Goal: Task Accomplishment & Management: Manage account settings

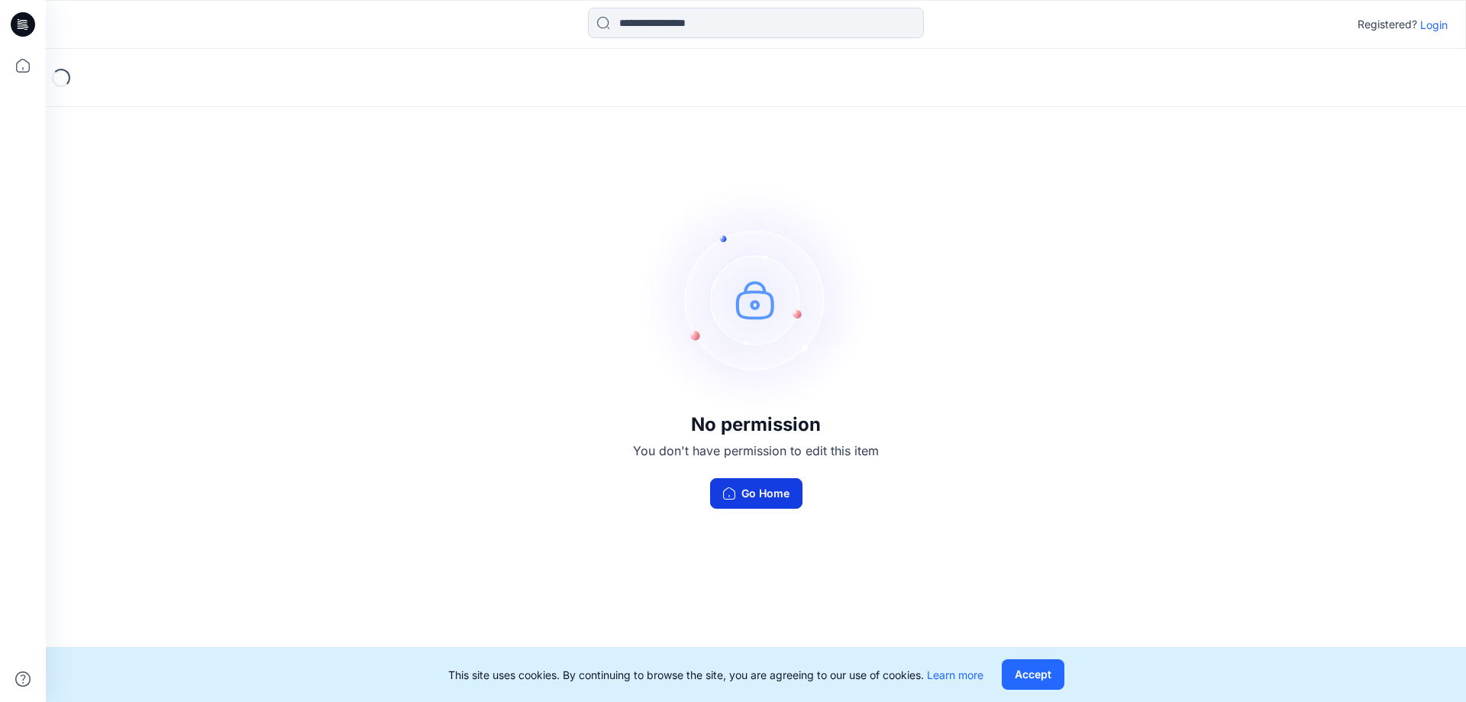
click at [777, 493] on button "Go Home" at bounding box center [756, 493] width 92 height 31
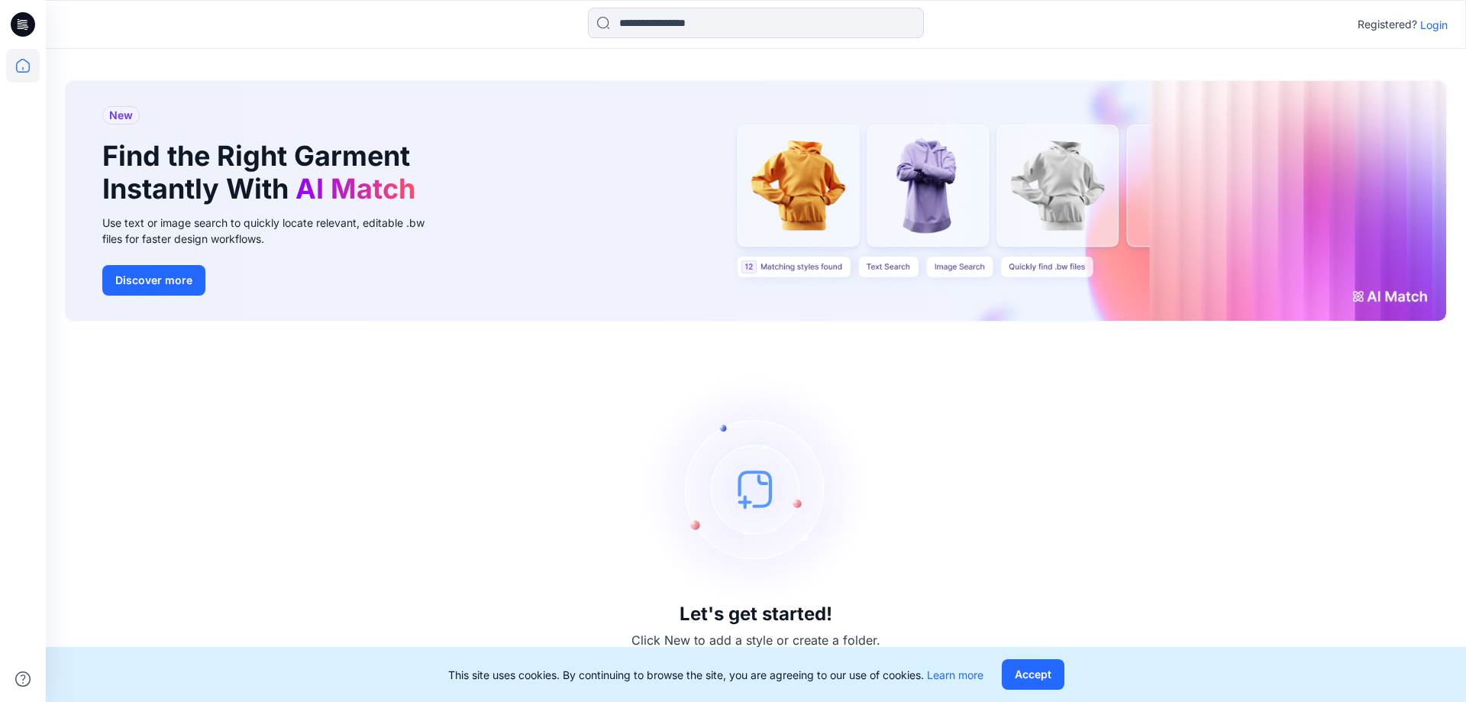
click at [1433, 27] on p "Login" at bounding box center [1433, 25] width 27 height 16
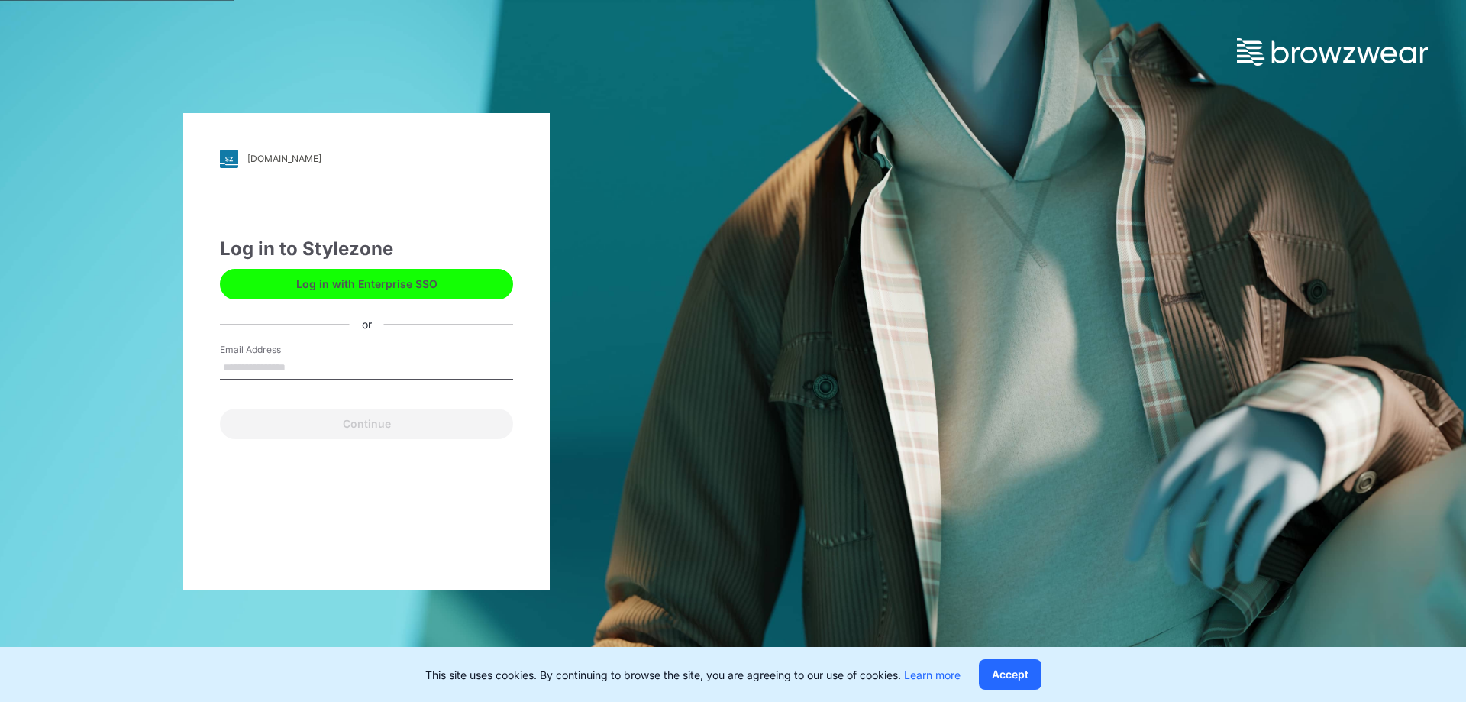
click at [396, 368] on input "Email Address" at bounding box center [366, 368] width 293 height 23
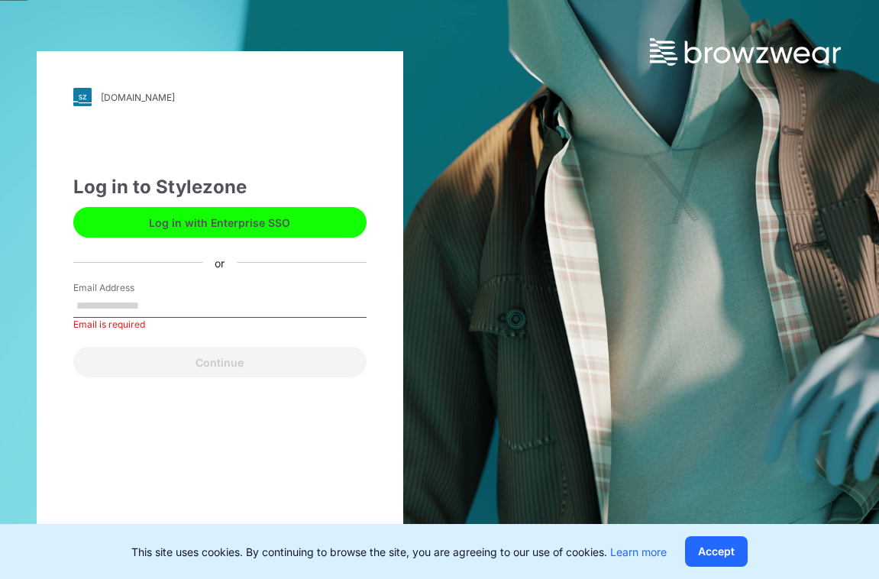
click at [111, 299] on input "Email Address" at bounding box center [219, 306] width 293 height 23
type input "**********"
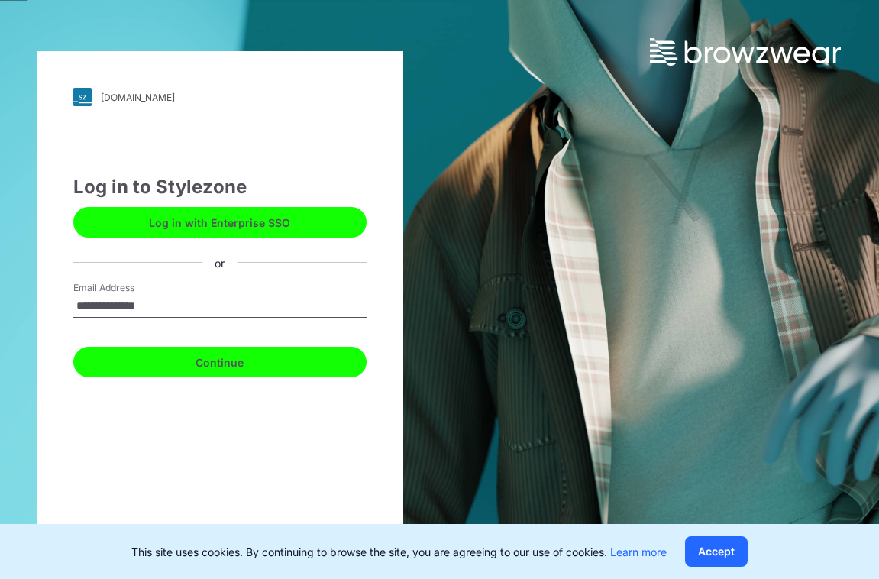
click at [192, 365] on button "Continue" at bounding box center [219, 362] width 293 height 31
click at [224, 368] on button "Continue" at bounding box center [219, 362] width 293 height 31
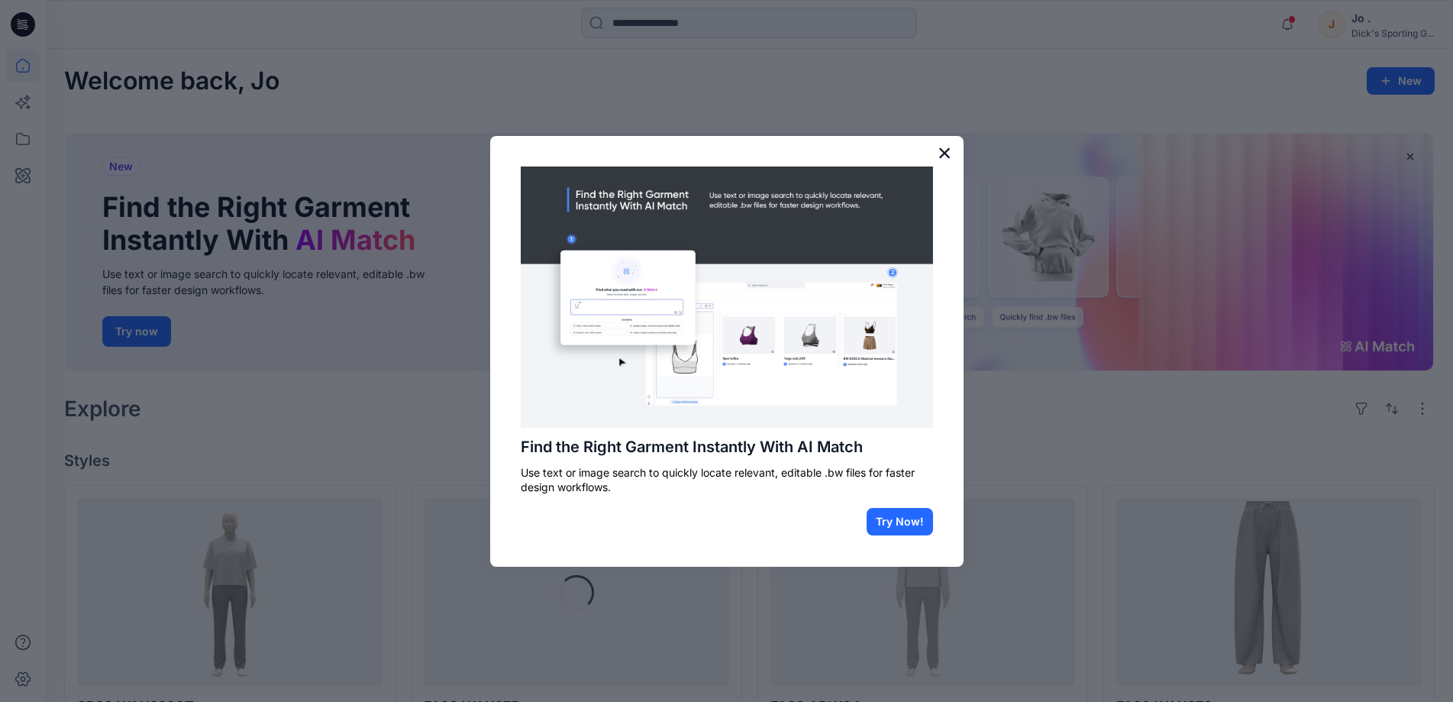
click at [940, 159] on button "×" at bounding box center [945, 153] width 15 height 24
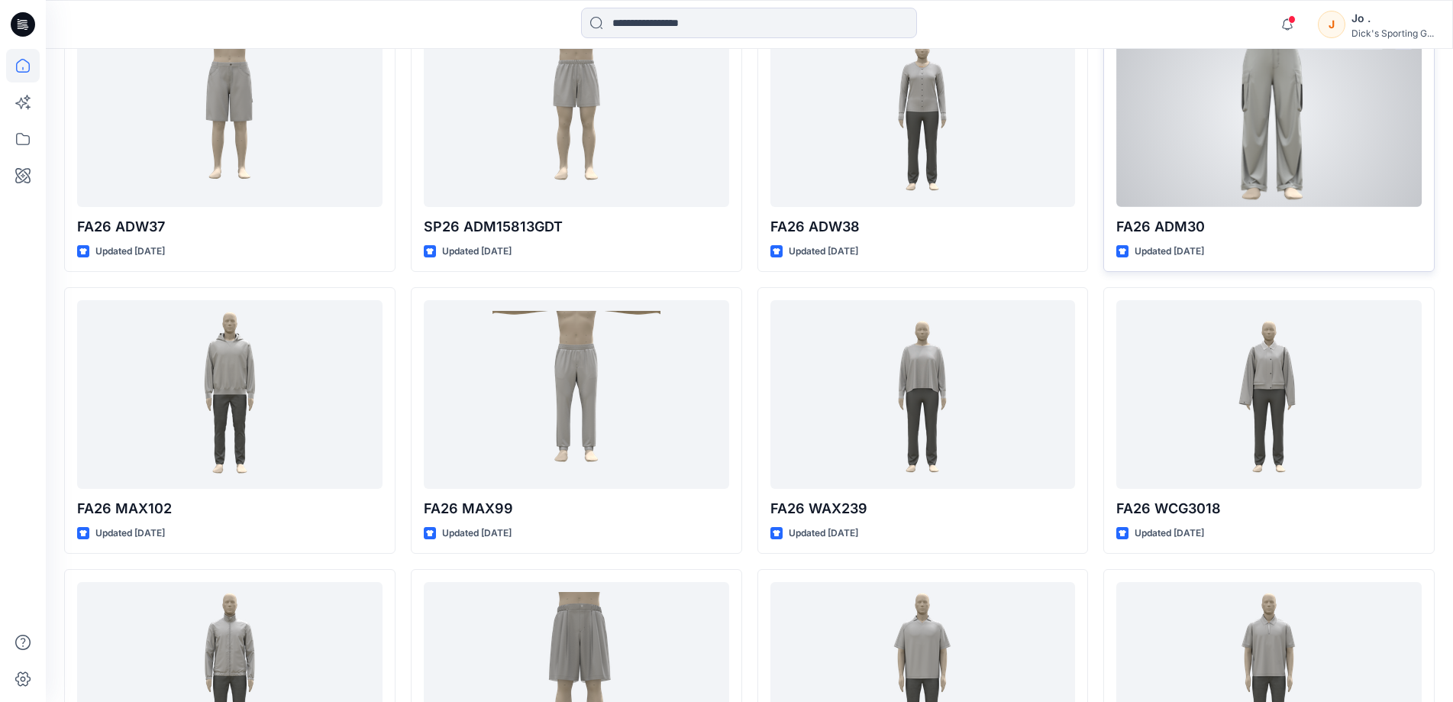
scroll to position [2143, 0]
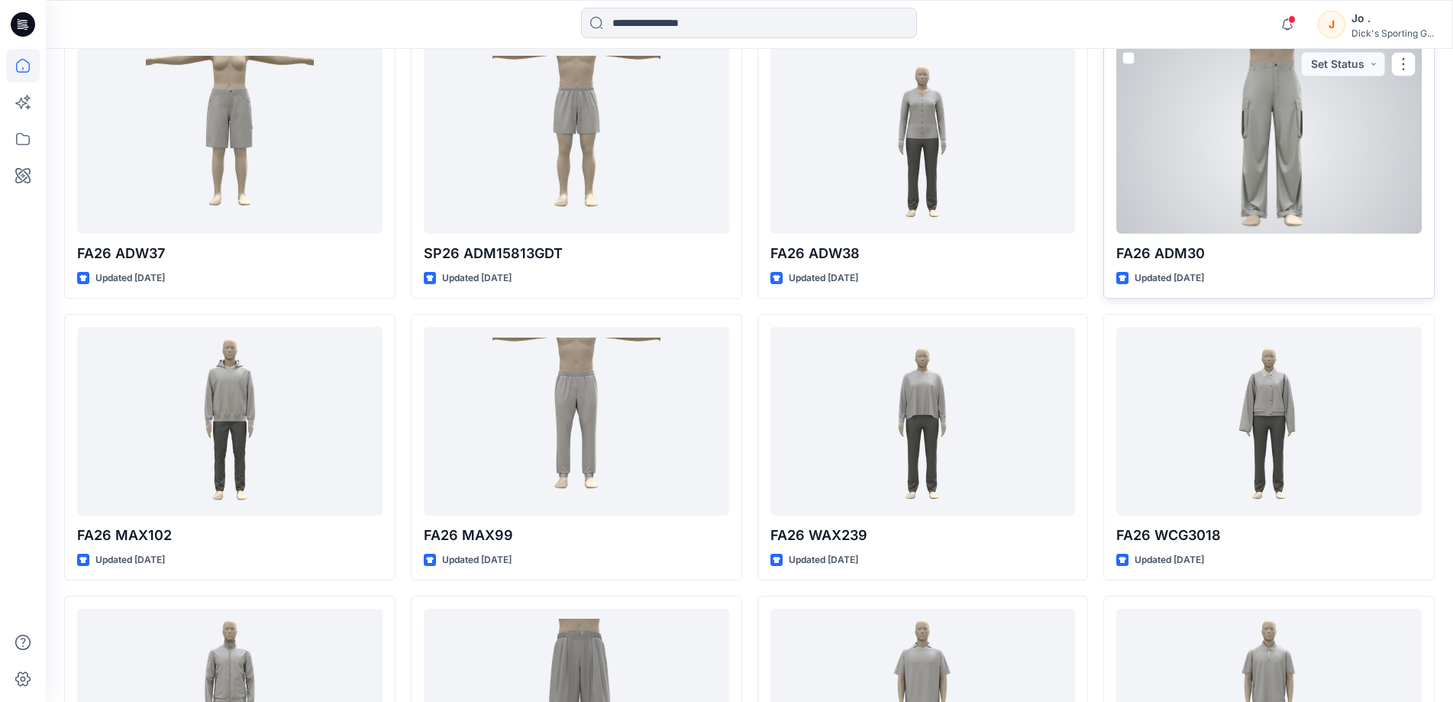
click at [1295, 158] on div at bounding box center [1269, 140] width 305 height 188
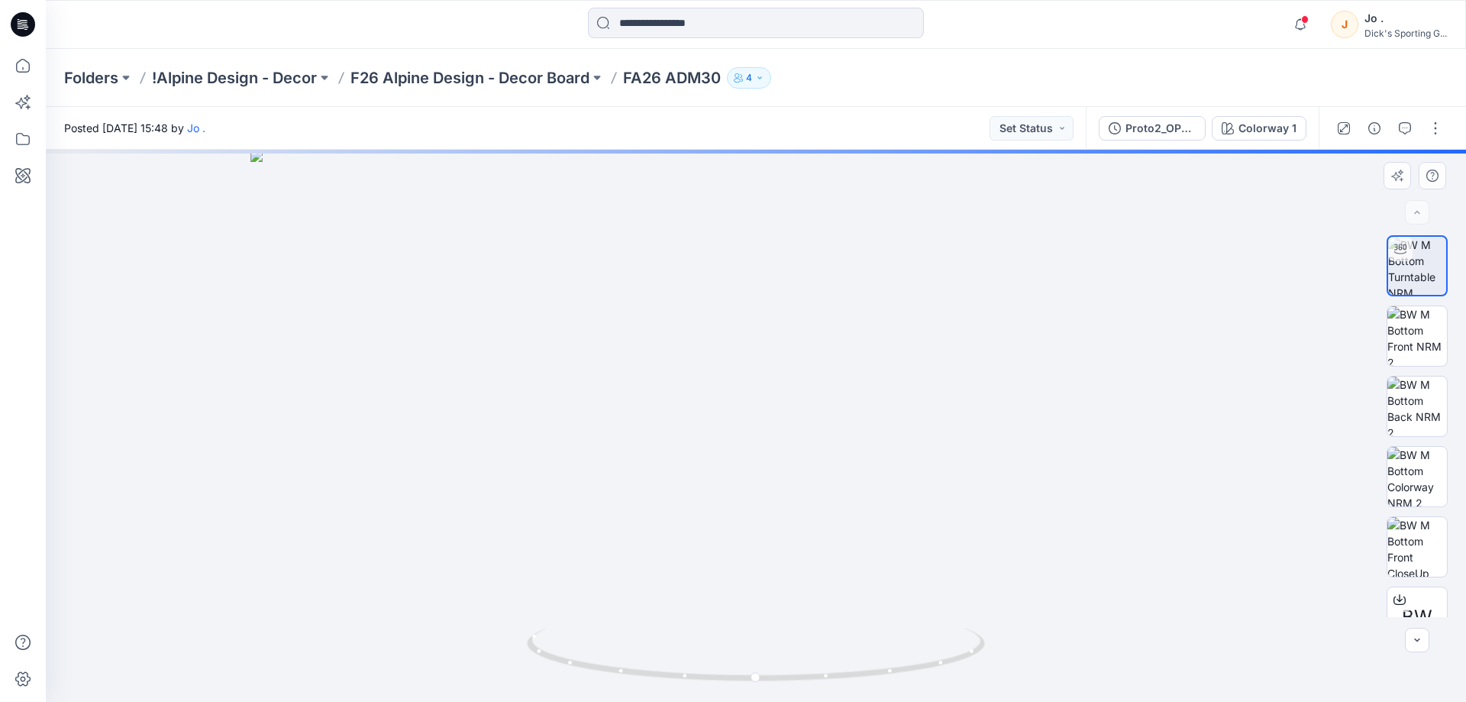
drag, startPoint x: 787, startPoint y: 233, endPoint x: 807, endPoint y: 545, distance: 313.0
click at [807, 545] on img at bounding box center [755, 426] width 1011 height 552
drag, startPoint x: 661, startPoint y: 424, endPoint x: 657, endPoint y: 506, distance: 82.6
click at [657, 506] on img at bounding box center [755, 426] width 1011 height 552
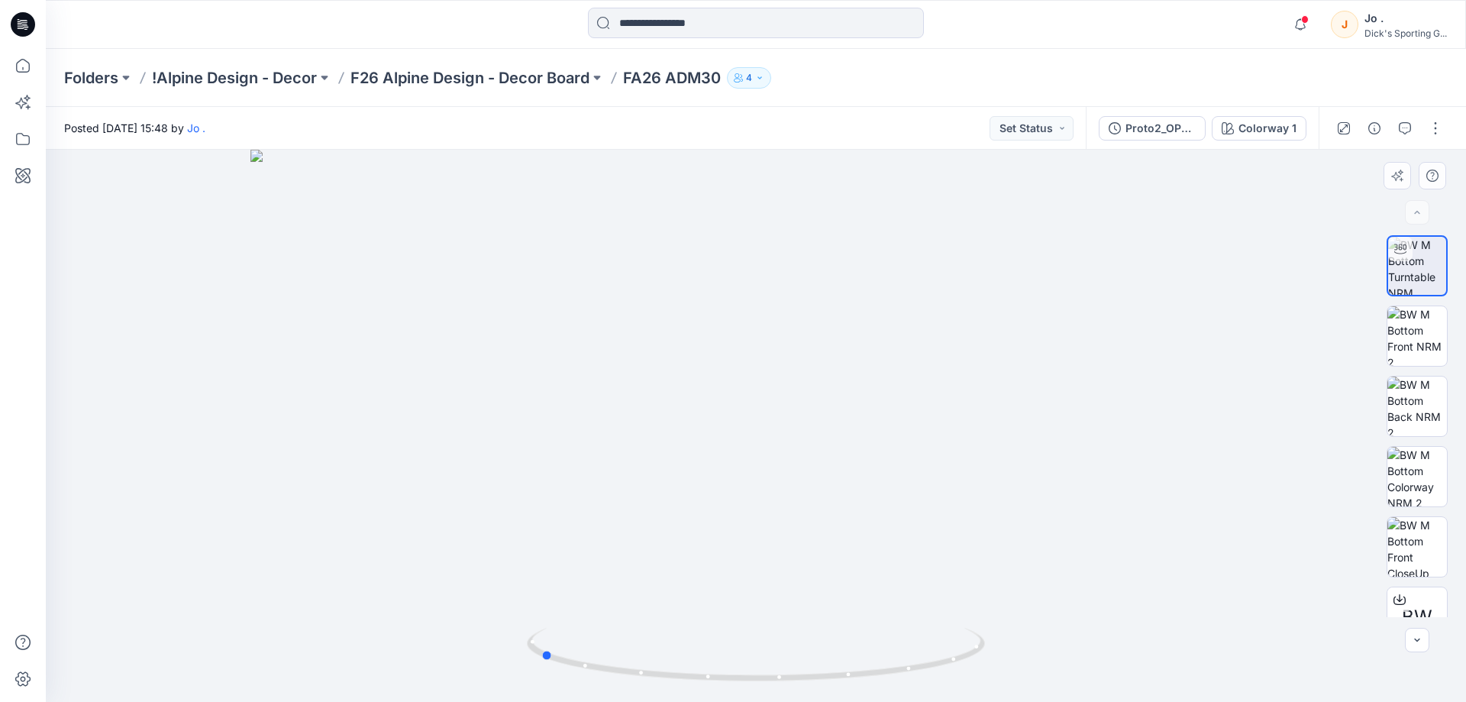
drag, startPoint x: 761, startPoint y: 675, endPoint x: 994, endPoint y: 647, distance: 233.9
click at [994, 647] on div at bounding box center [756, 426] width 1420 height 552
click at [530, 70] on p "F26 Alpine Design - Decor Board" at bounding box center [470, 77] width 239 height 21
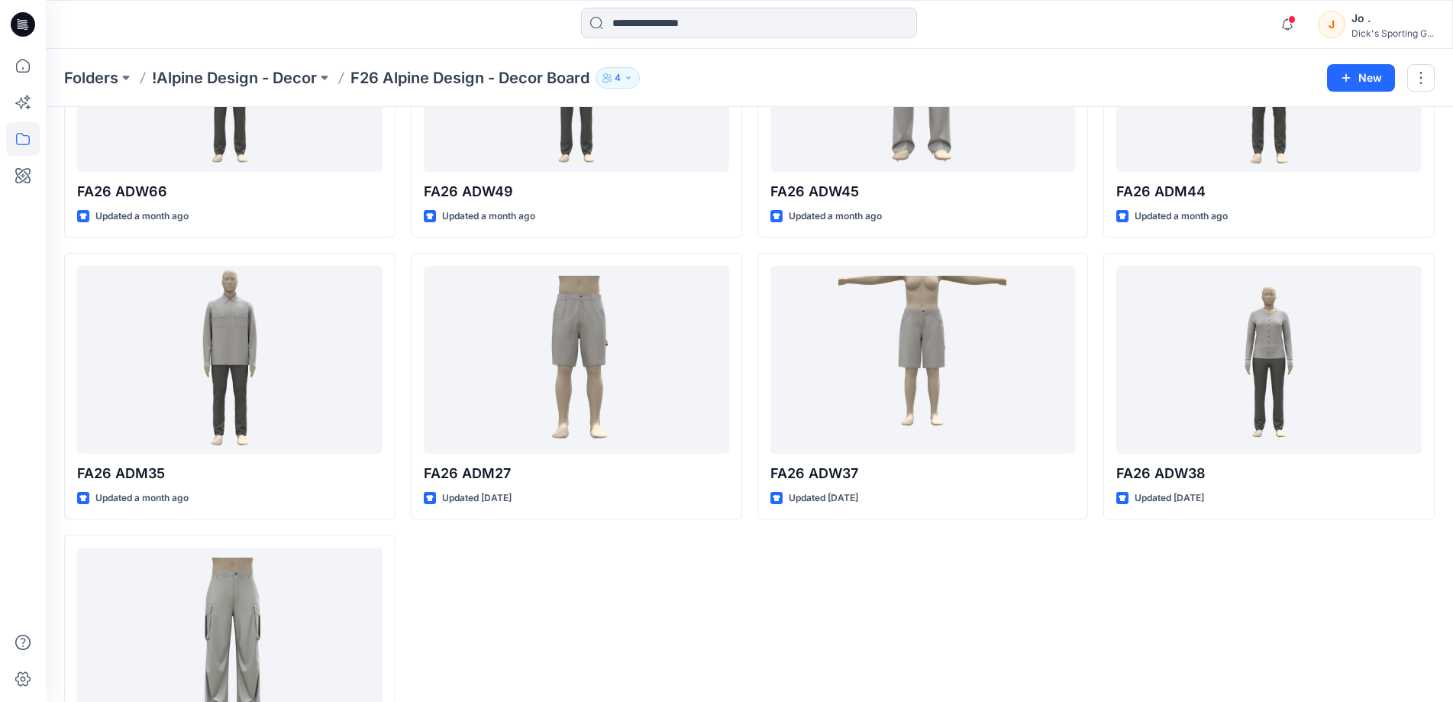
scroll to position [881, 0]
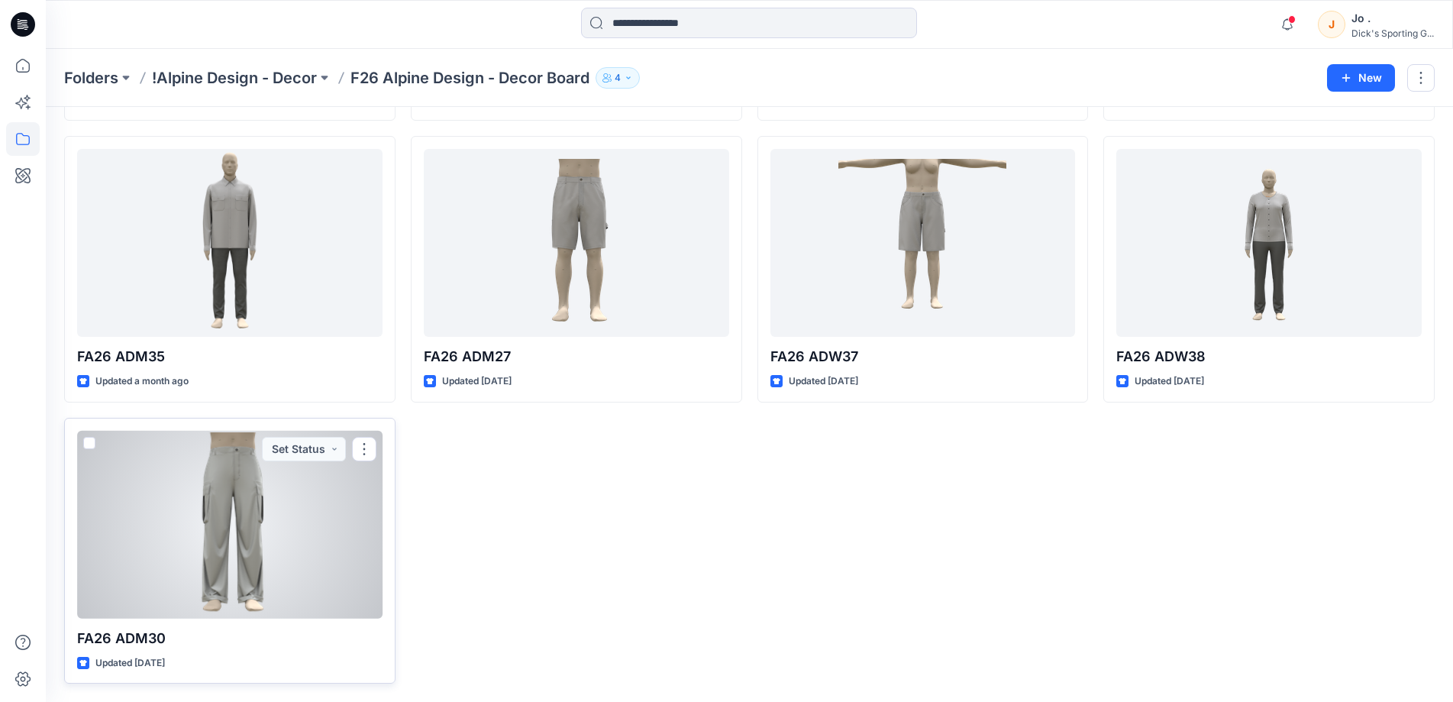
click at [208, 555] on div at bounding box center [229, 525] width 305 height 188
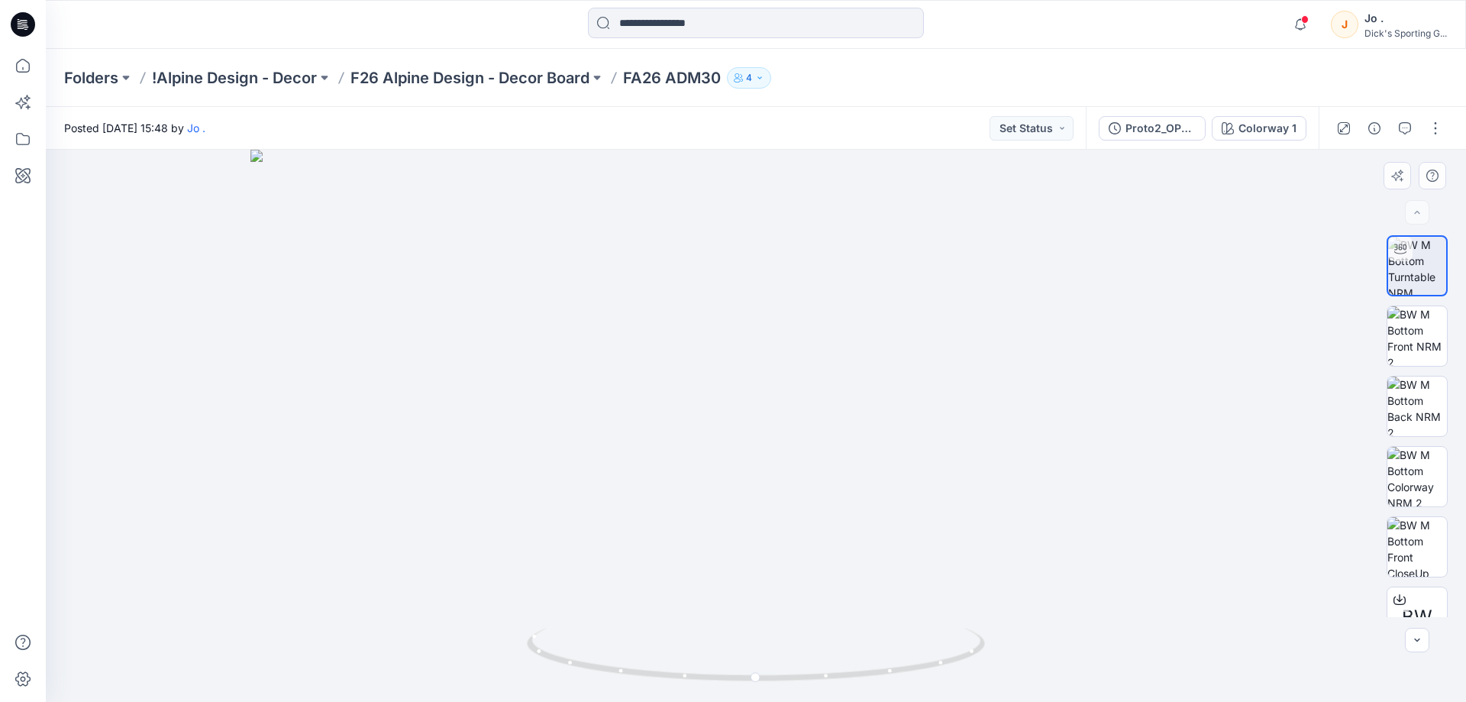
drag, startPoint x: 812, startPoint y: 290, endPoint x: 795, endPoint y: 537, distance: 247.2
click at [795, 537] on img at bounding box center [755, 426] width 1011 height 552
drag, startPoint x: 753, startPoint y: 689, endPoint x: 675, endPoint y: 687, distance: 77.9
click at [675, 687] on div at bounding box center [756, 663] width 458 height 76
drag, startPoint x: 824, startPoint y: 440, endPoint x: 954, endPoint y: 439, distance: 129.8
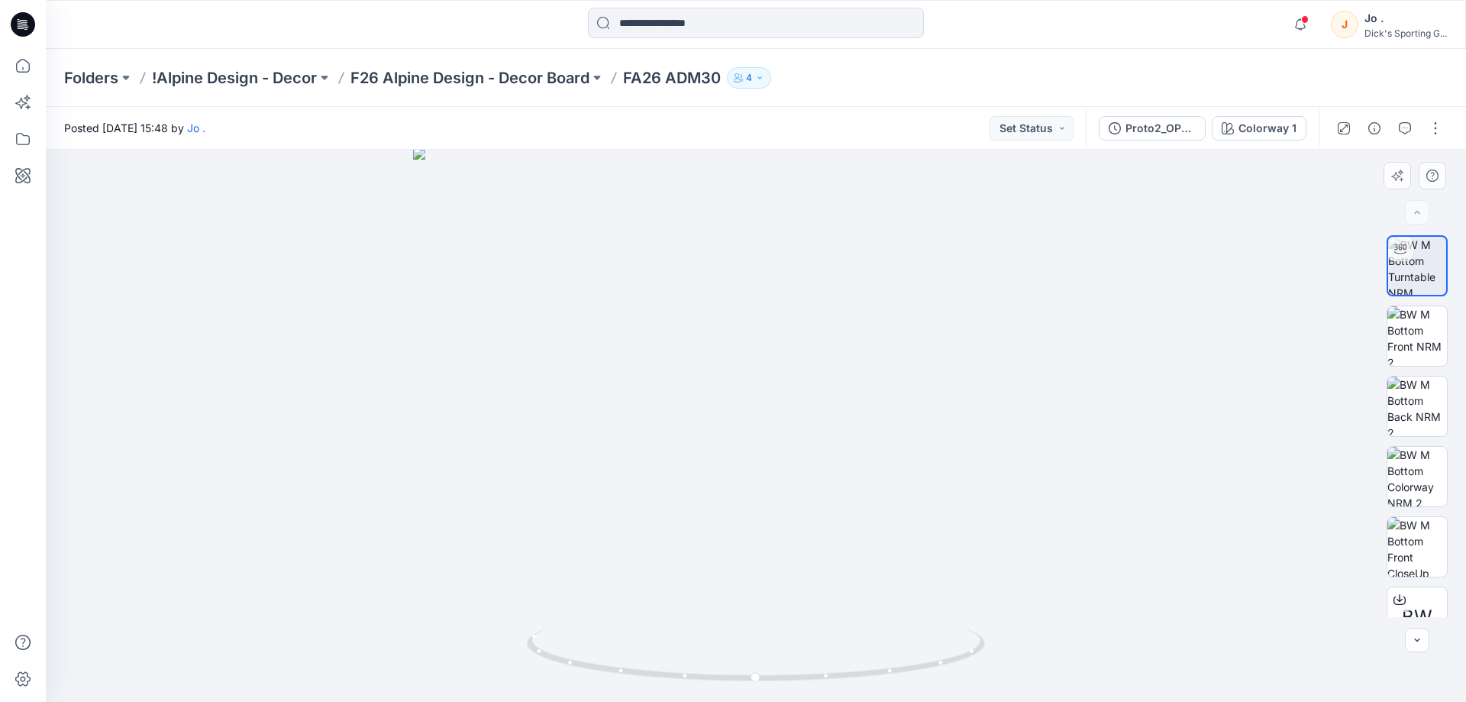
click at [954, 439] on img at bounding box center [756, 424] width 686 height 554
drag, startPoint x: 855, startPoint y: 483, endPoint x: 755, endPoint y: 524, distance: 107.2
click at [743, 644] on div at bounding box center [756, 426] width 1420 height 552
drag, startPoint x: 788, startPoint y: 325, endPoint x: 789, endPoint y: 419, distance: 93.9
click at [789, 419] on img at bounding box center [755, 405] width 1145 height 593
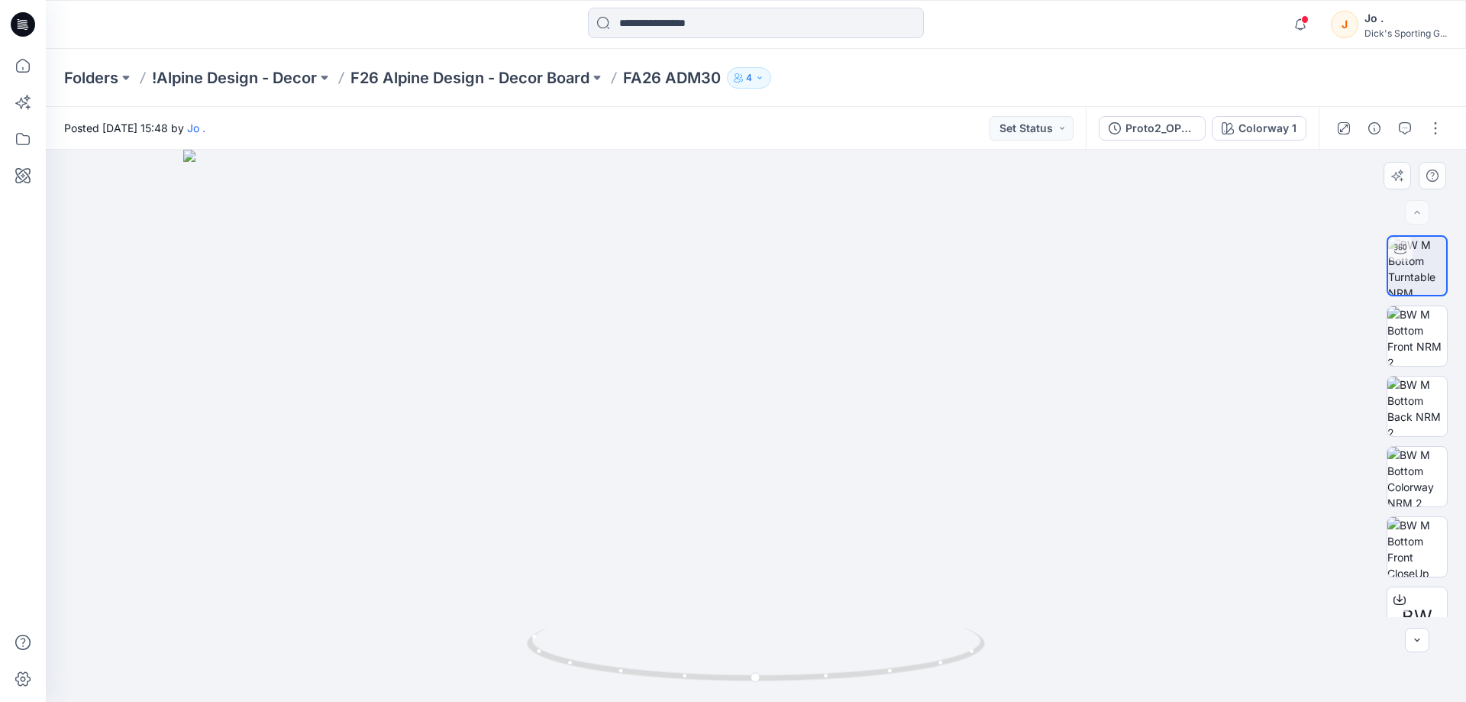
click at [1153, 645] on img at bounding box center [755, 426] width 1145 height 552
